Goal: Task Accomplishment & Management: Manage account settings

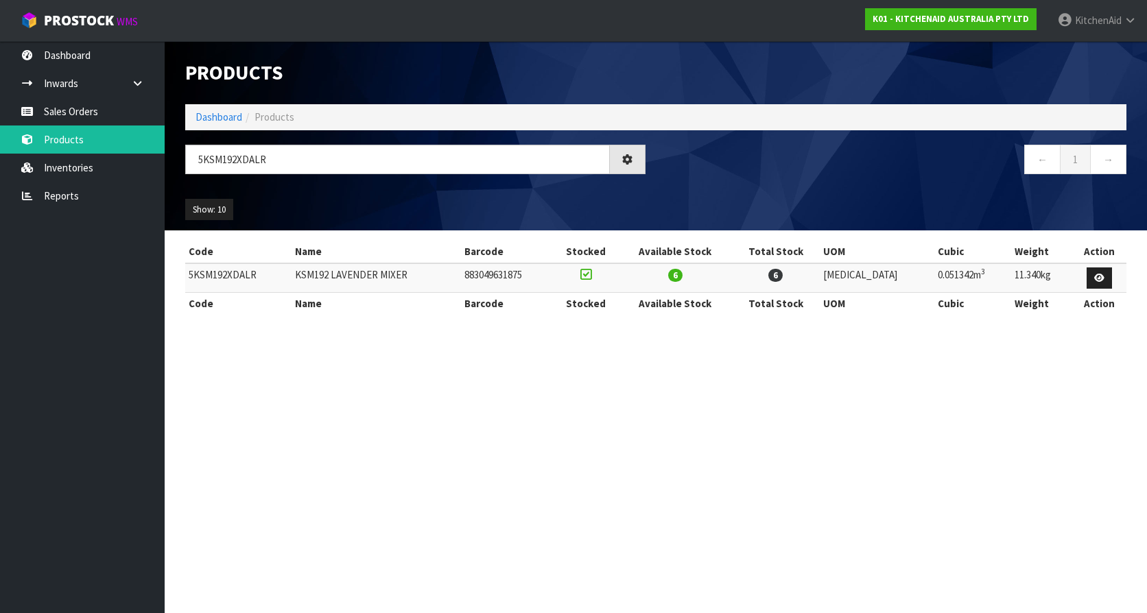
click at [363, 438] on section "Products Import Products Drop file here to import csv template Dashboard Produc…" at bounding box center [573, 306] width 1147 height 613
click at [77, 113] on link "Sales Orders" at bounding box center [82, 111] width 165 height 28
click at [333, 160] on input "5KSM192XDALR" at bounding box center [397, 159] width 425 height 29
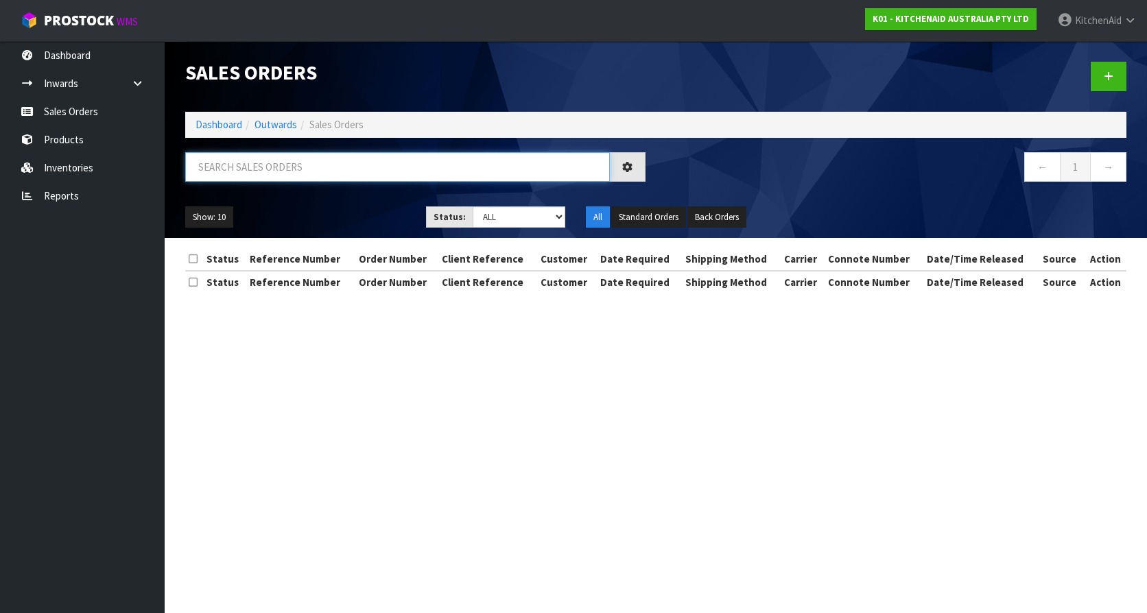
click at [315, 159] on input "text" at bounding box center [397, 166] width 425 height 29
paste input "0082034253"
click at [315, 160] on input "0082034253" at bounding box center [397, 166] width 425 height 29
click at [300, 170] on input "0082034253" at bounding box center [397, 166] width 425 height 29
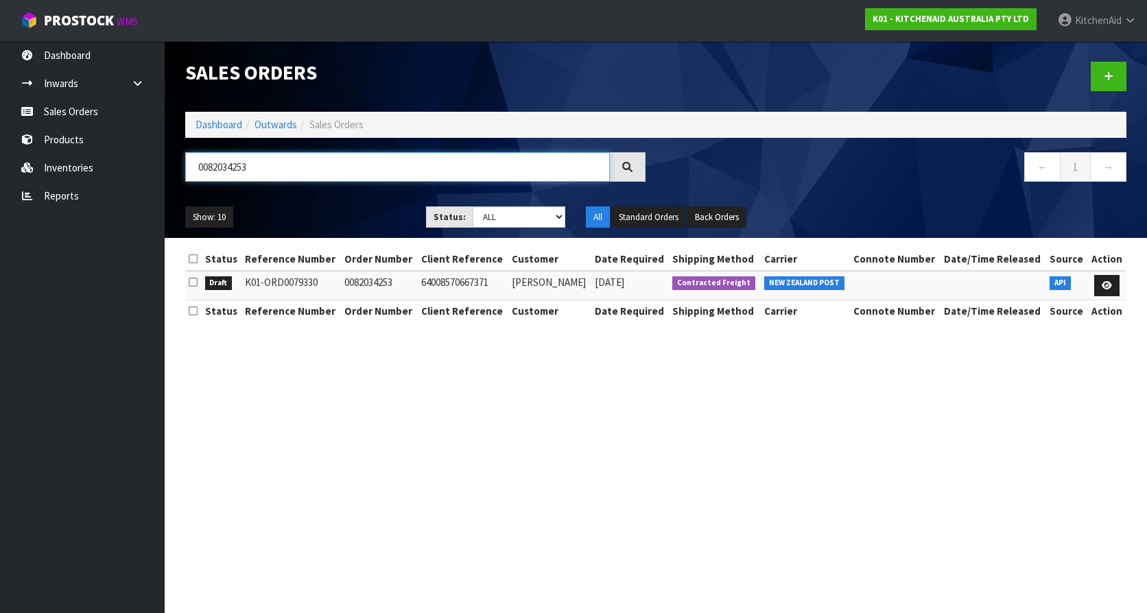
type input "0082034253"
click at [398, 414] on section "Sales Orders Dashboard Outwards Sales Orders 0082034253 ← 1 → Show: 10 5 10 25 …" at bounding box center [573, 306] width 1147 height 613
click at [1107, 285] on icon at bounding box center [1106, 285] width 10 height 9
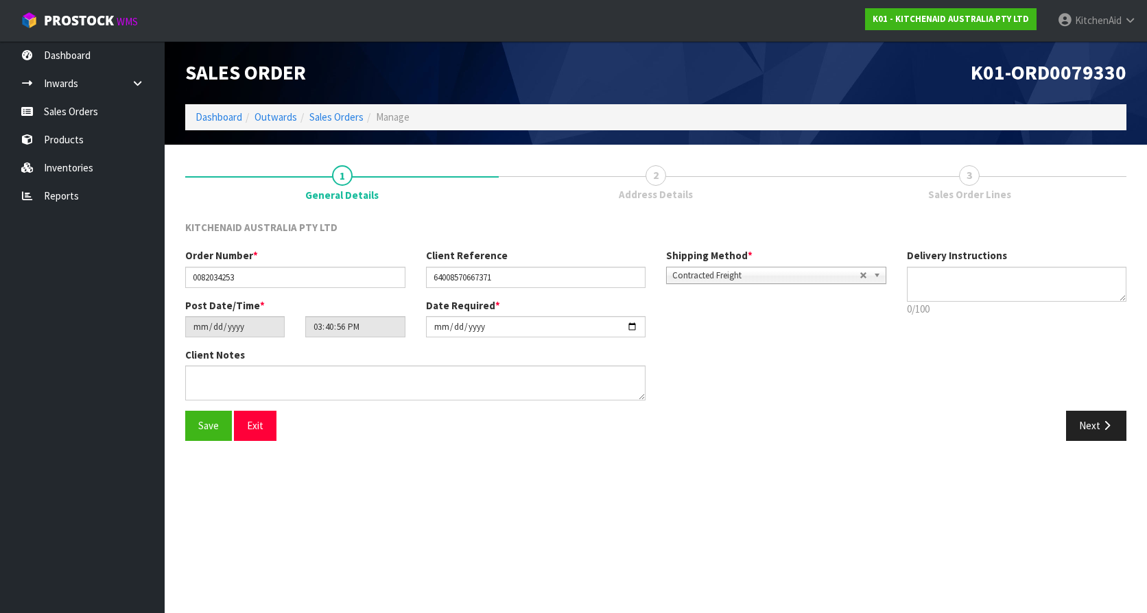
click at [652, 170] on span "2" at bounding box center [655, 175] width 21 height 21
click at [657, 175] on span "2" at bounding box center [655, 175] width 21 height 21
click at [656, 178] on span "2" at bounding box center [655, 175] width 21 height 21
click at [669, 180] on link "2 Address Details" at bounding box center [655, 182] width 313 height 54
click at [668, 180] on link "2 Address Details" at bounding box center [655, 182] width 313 height 54
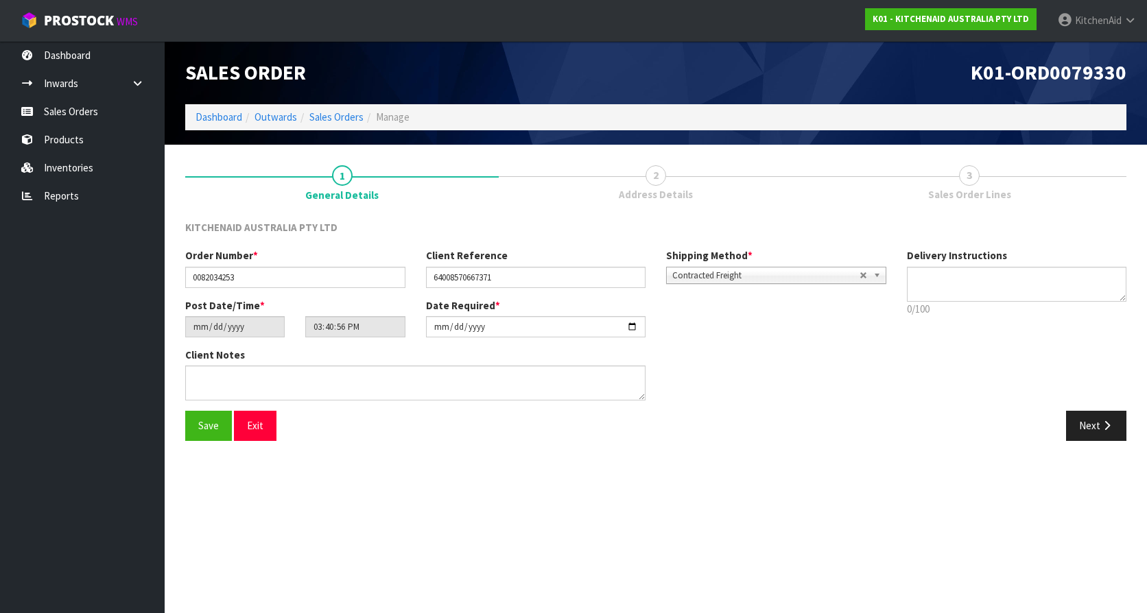
click at [610, 184] on link "2 Address Details" at bounding box center [655, 182] width 313 height 54
drag, startPoint x: 610, startPoint y: 184, endPoint x: 626, endPoint y: 208, distance: 28.2
click at [626, 208] on link "2 Address Details" at bounding box center [655, 182] width 313 height 54
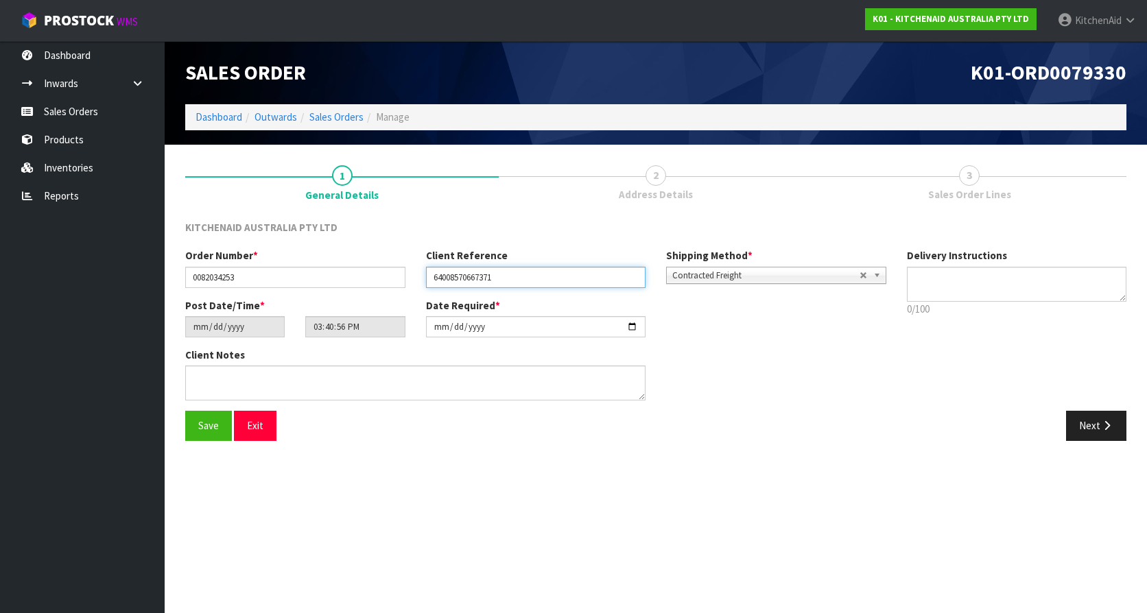
drag, startPoint x: 514, startPoint y: 276, endPoint x: 398, endPoint y: 271, distance: 116.7
click at [398, 271] on div "Order Number * 0082034253 Client Reference 64008570667371 Shipping Method * Pic…" at bounding box center [535, 272] width 721 height 49
click at [678, 468] on section "Edit Sales Order K01-ORD0079330 Dashboard Outwards Sales Orders Manage Sales Or…" at bounding box center [573, 306] width 1147 height 613
click at [631, 175] on link "2 Address Details" at bounding box center [655, 182] width 313 height 54
click at [1084, 422] on button "Next" at bounding box center [1096, 425] width 60 height 29
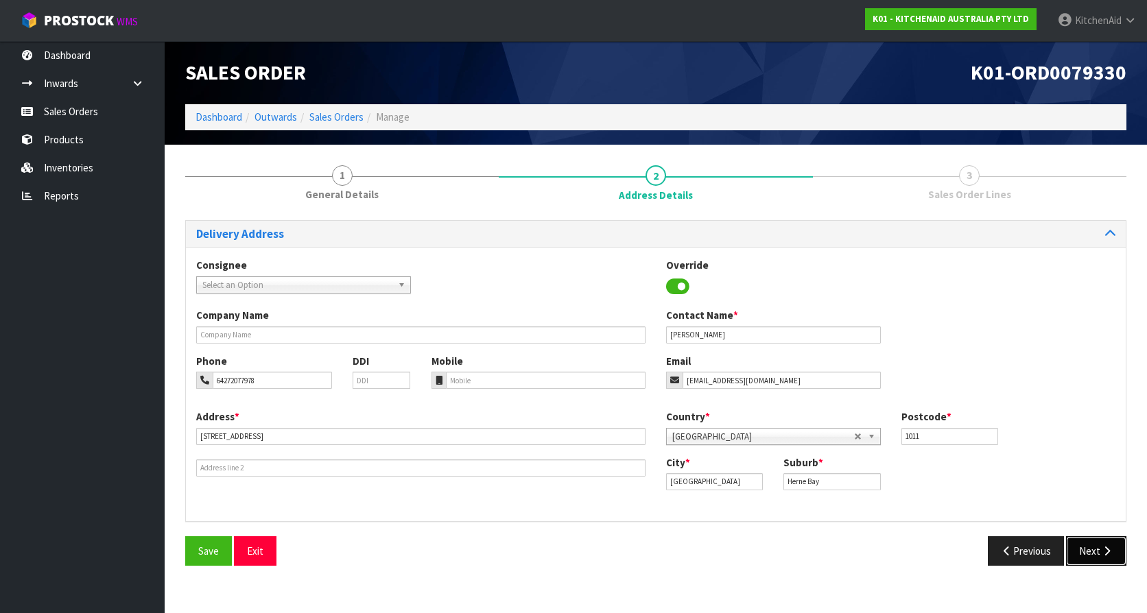
click at [1107, 549] on icon "button" at bounding box center [1106, 551] width 13 height 10
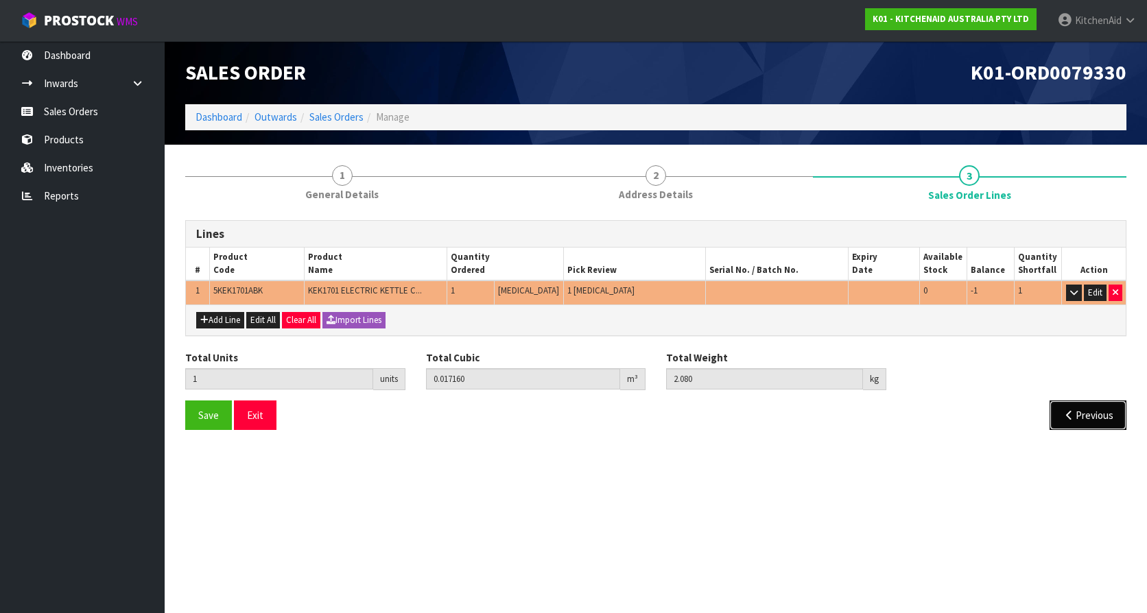
click at [1069, 422] on button "Previous" at bounding box center [1087, 415] width 77 height 29
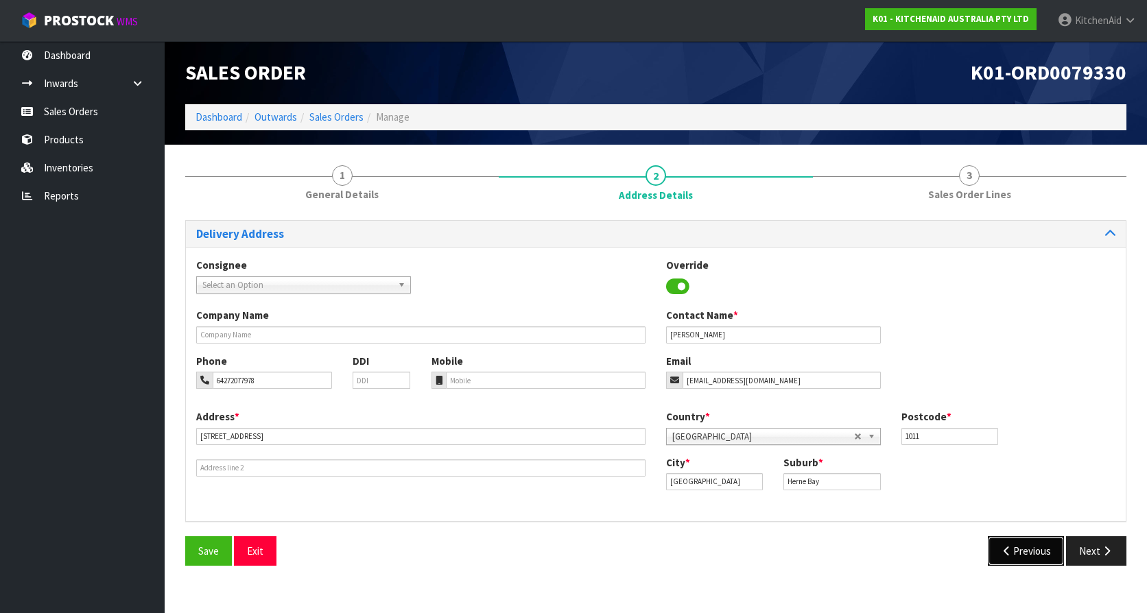
click at [1027, 553] on button "Previous" at bounding box center [1026, 550] width 77 height 29
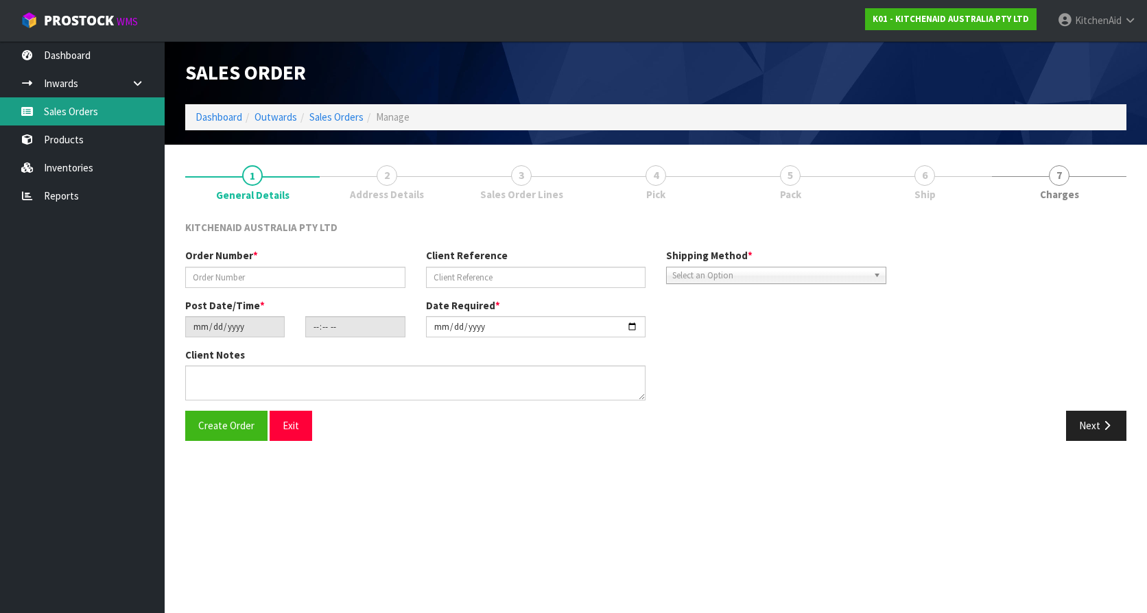
type input "0082034253"
type input "64008570667371"
type input "[DATE]"
type input "15:40:56.000"
type input "[DATE]"
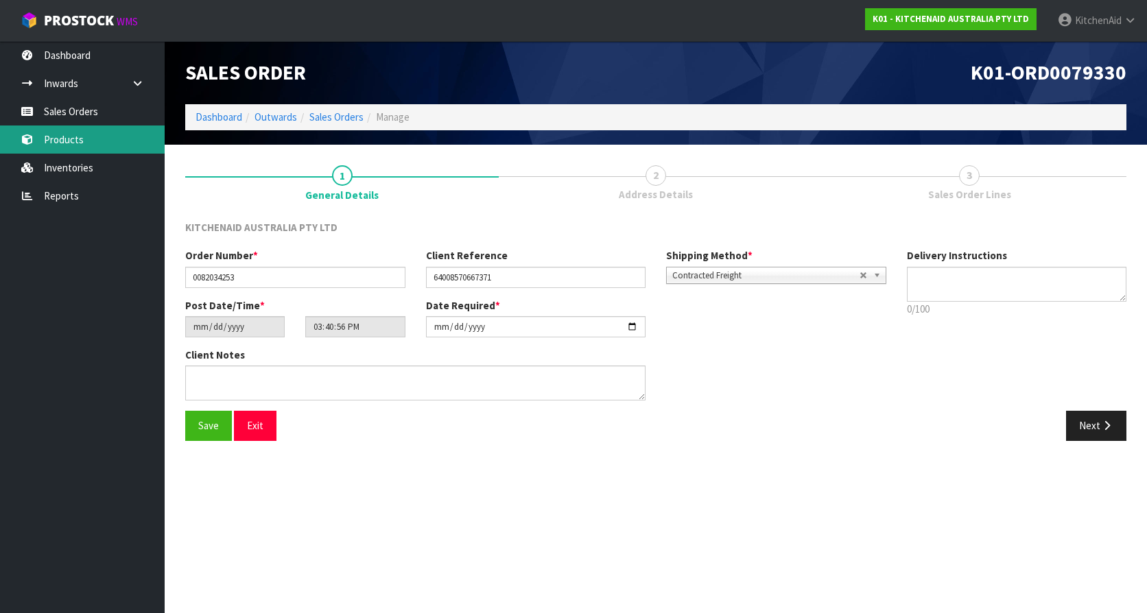
click at [70, 143] on link "Products" at bounding box center [82, 140] width 165 height 28
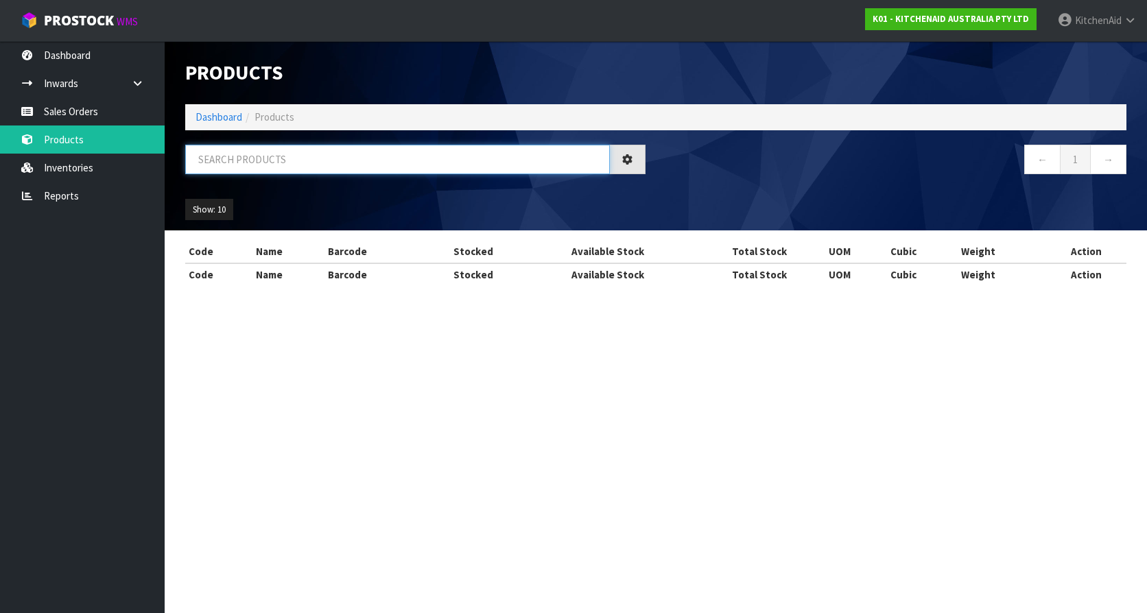
click at [242, 165] on input "text" at bounding box center [397, 159] width 425 height 29
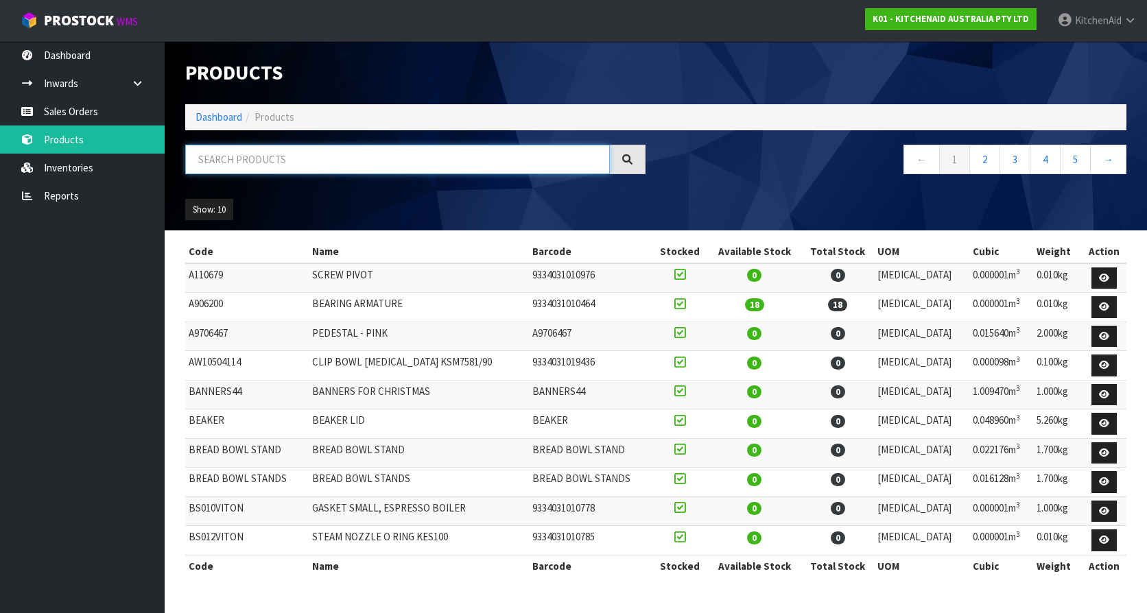
paste input "5KEK1701ASX"
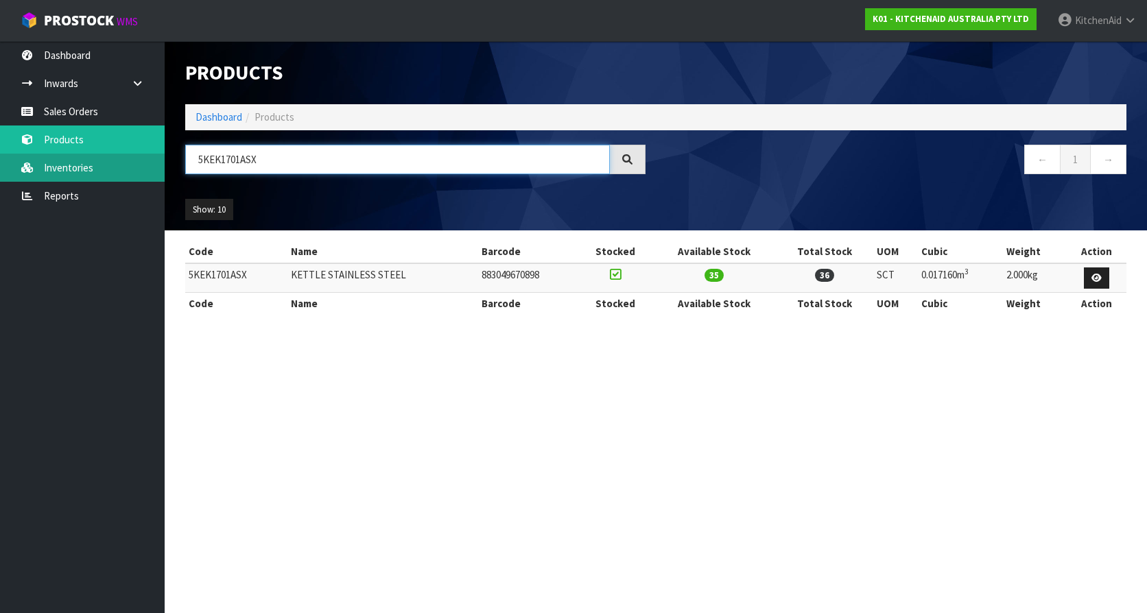
drag, startPoint x: 284, startPoint y: 158, endPoint x: 30, endPoint y: 157, distance: 253.8
click at [30, 157] on body "Toggle navigation ProStock WMS K01 - KITCHENAID AUSTRALIA PTY LTD KitchenAid Lo…" at bounding box center [573, 306] width 1147 height 613
paste input "JP"
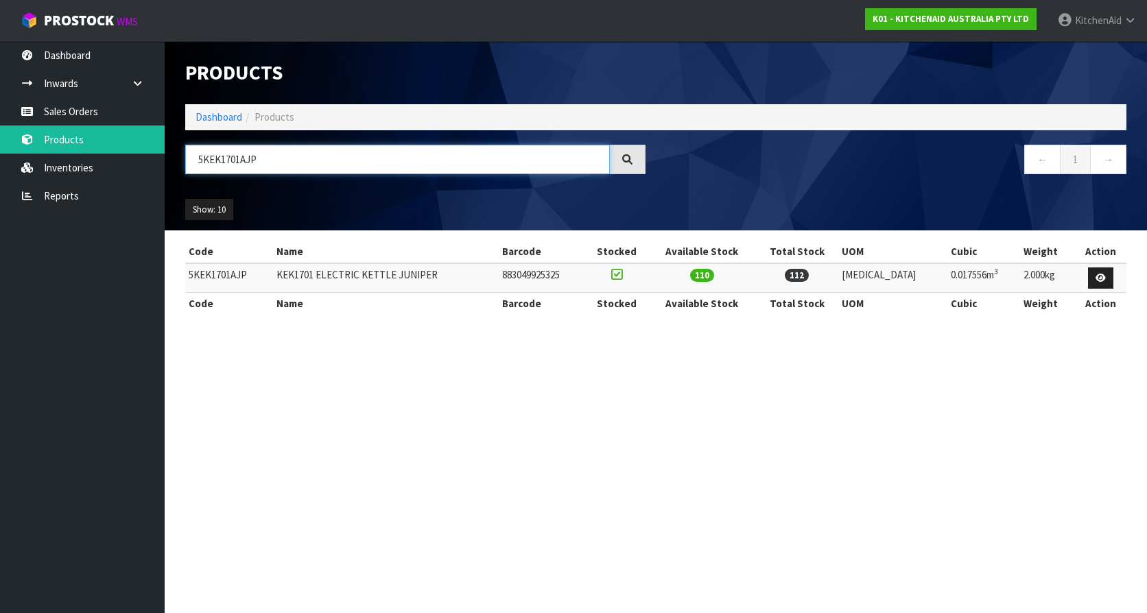
type input "5KEK1701AJP"
